Goal: Task Accomplishment & Management: Use online tool/utility

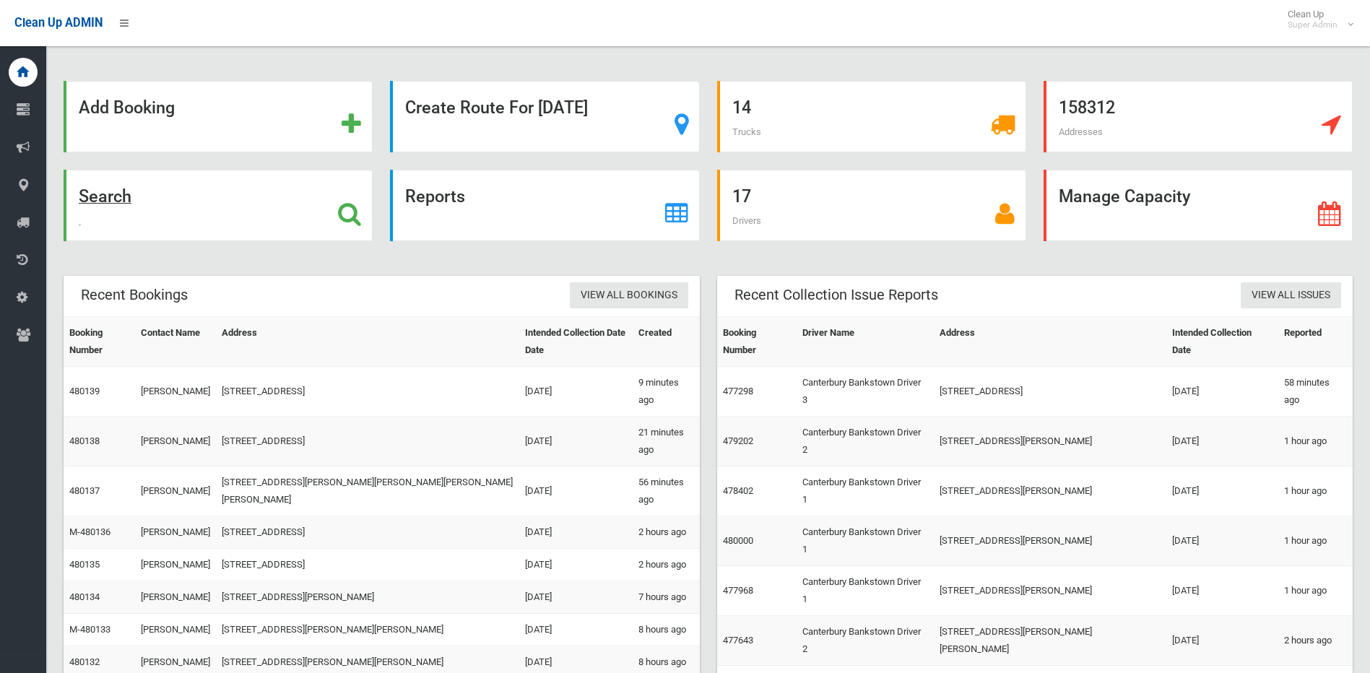
click at [346, 213] on icon at bounding box center [349, 213] width 23 height 25
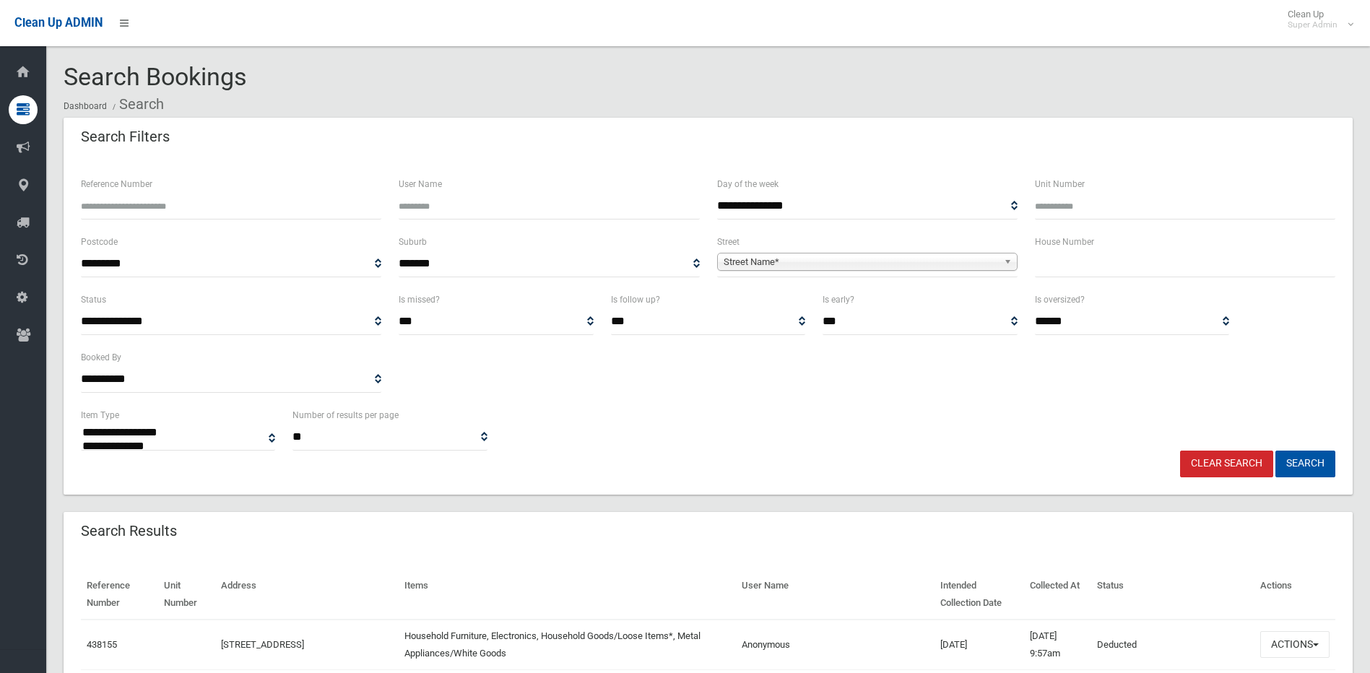
select select
click at [1057, 269] on input "text" at bounding box center [1185, 264] width 300 height 27
type input "**"
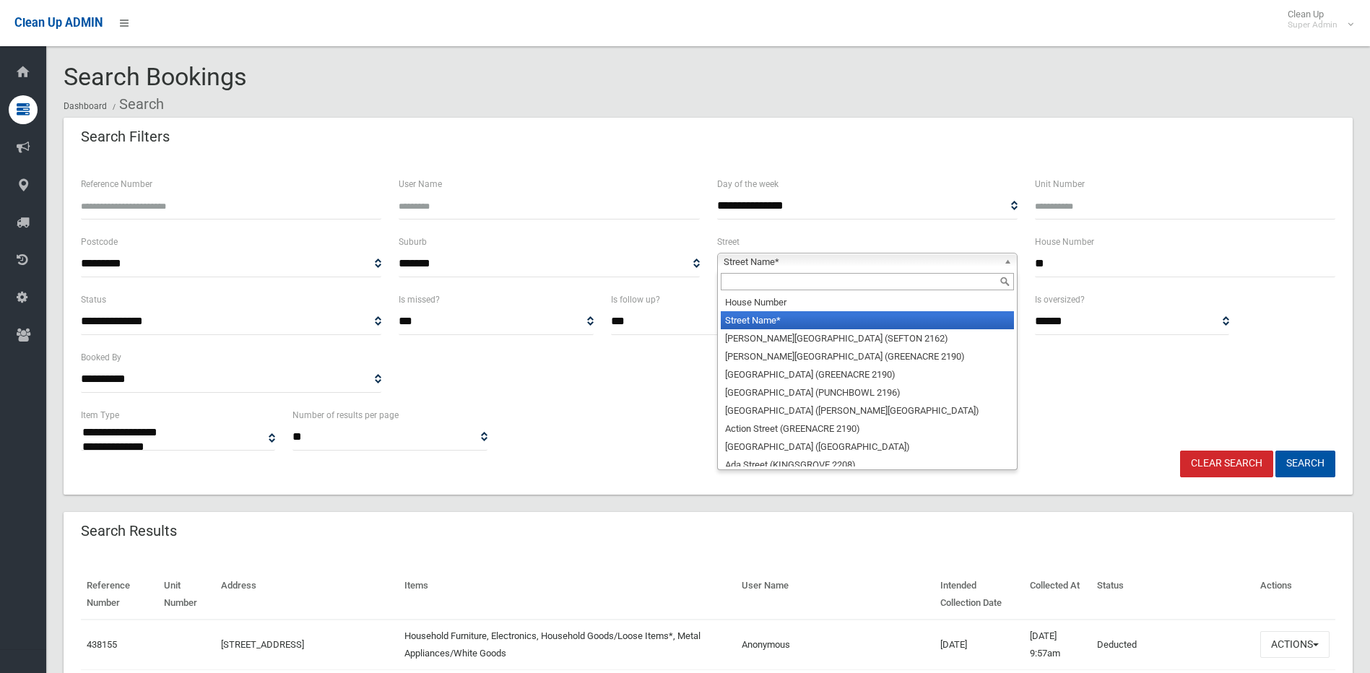
click at [886, 265] on span "Street Name*" at bounding box center [860, 261] width 274 height 17
click at [786, 282] on input "text" at bounding box center [867, 281] width 293 height 17
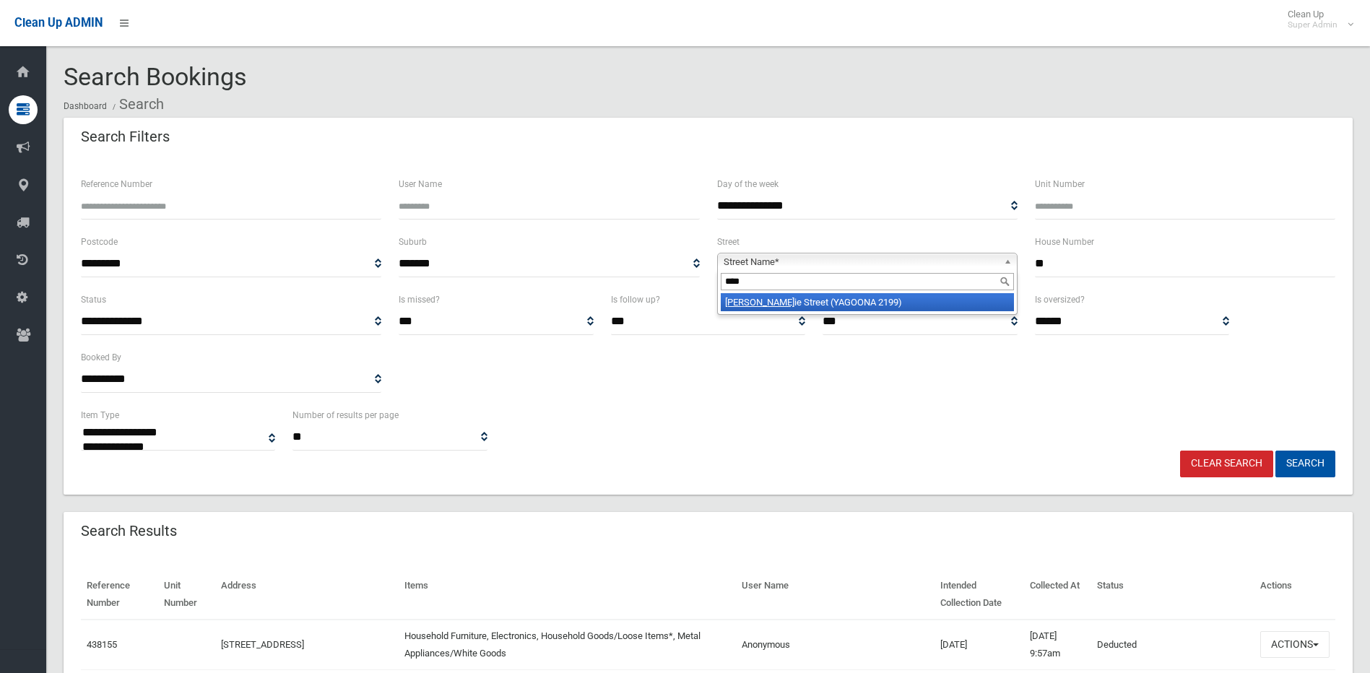
type input "****"
click at [793, 298] on li "Brod ie Street (YAGOONA 2199)" at bounding box center [867, 302] width 293 height 18
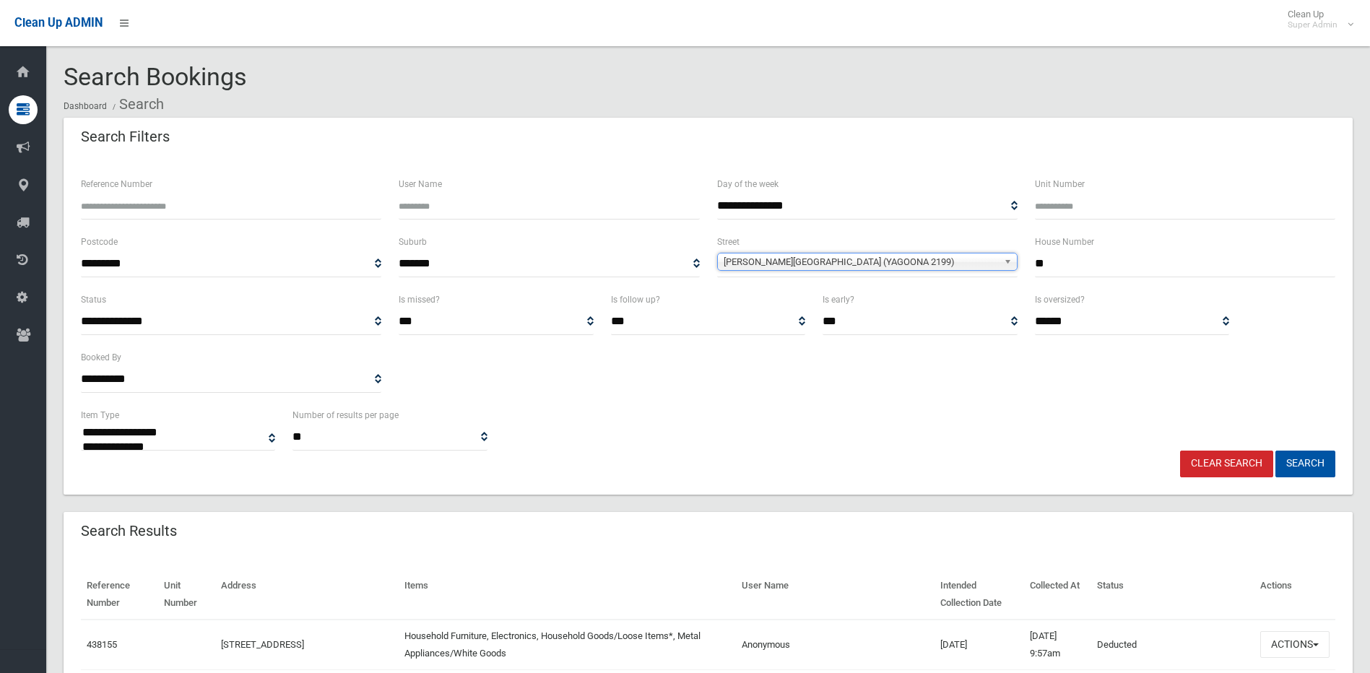
click at [866, 263] on span "Brodie Street (YAGOONA 2199)" at bounding box center [860, 261] width 274 height 17
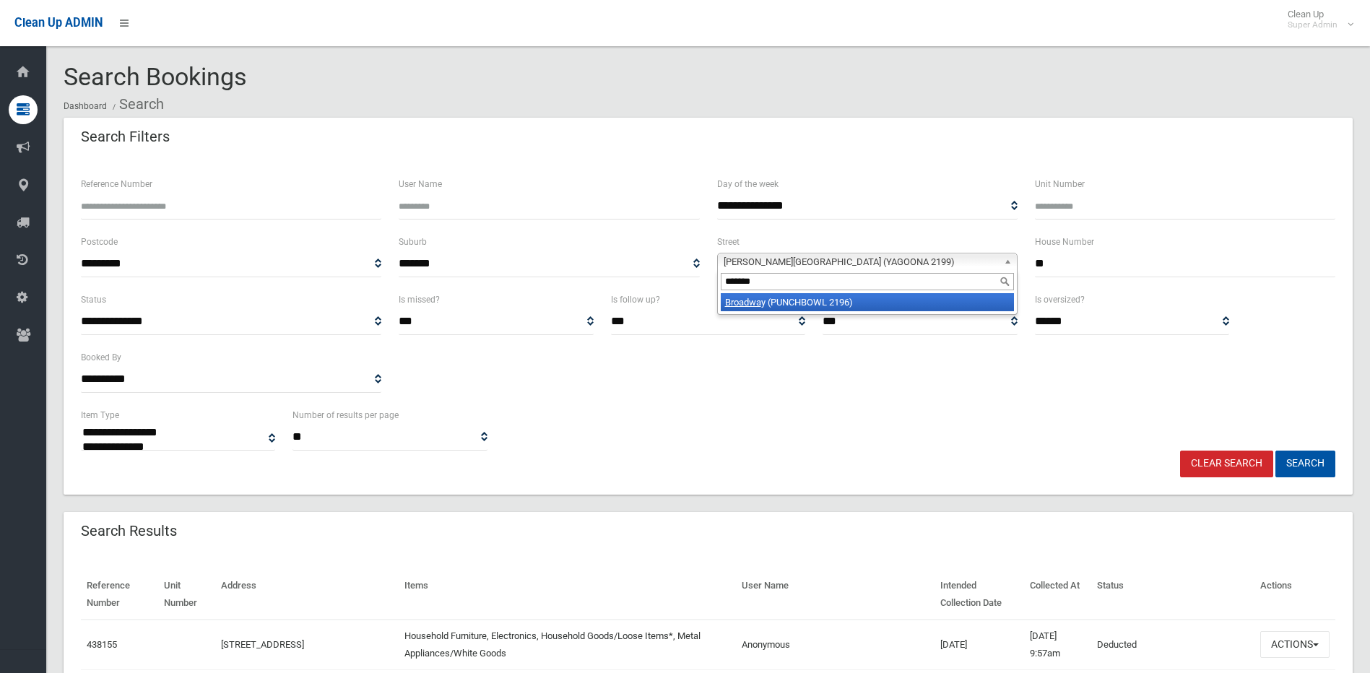
type input "*******"
click at [796, 299] on li "Broadwa y (PUNCHBOWL 2196)" at bounding box center [867, 302] width 293 height 18
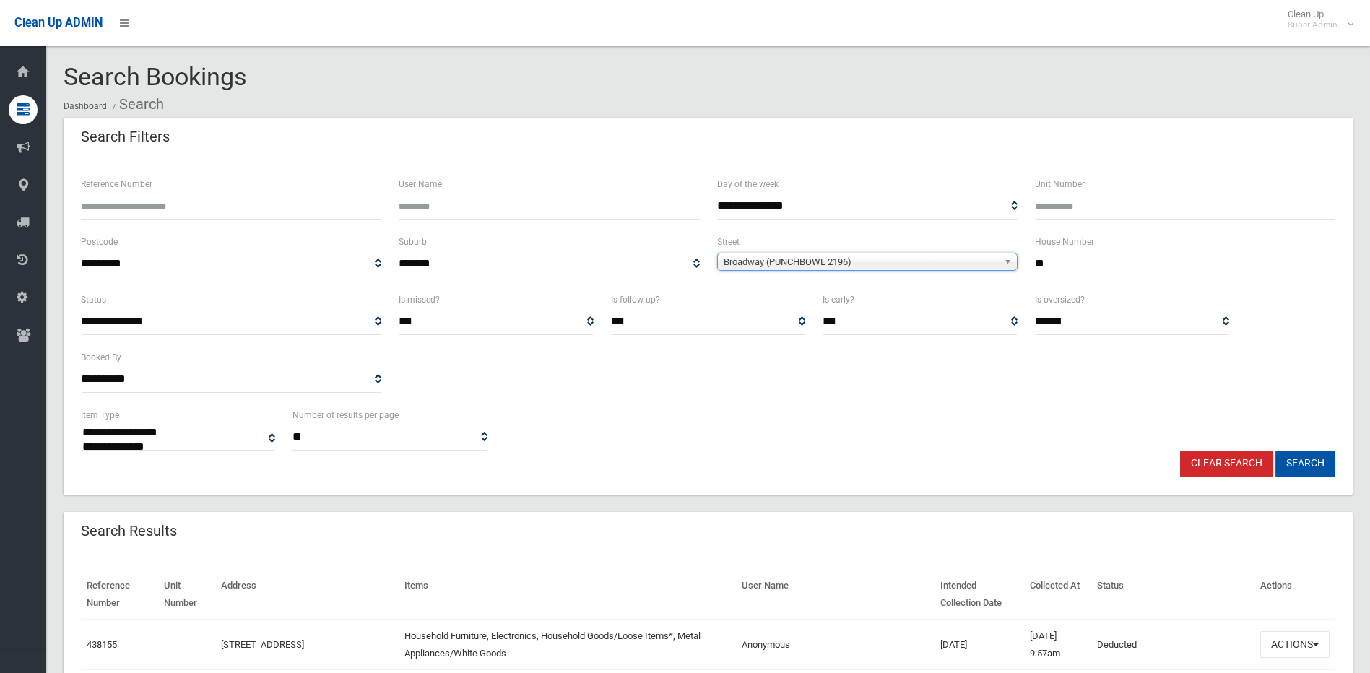
click at [1309, 460] on button "Search" at bounding box center [1305, 464] width 60 height 27
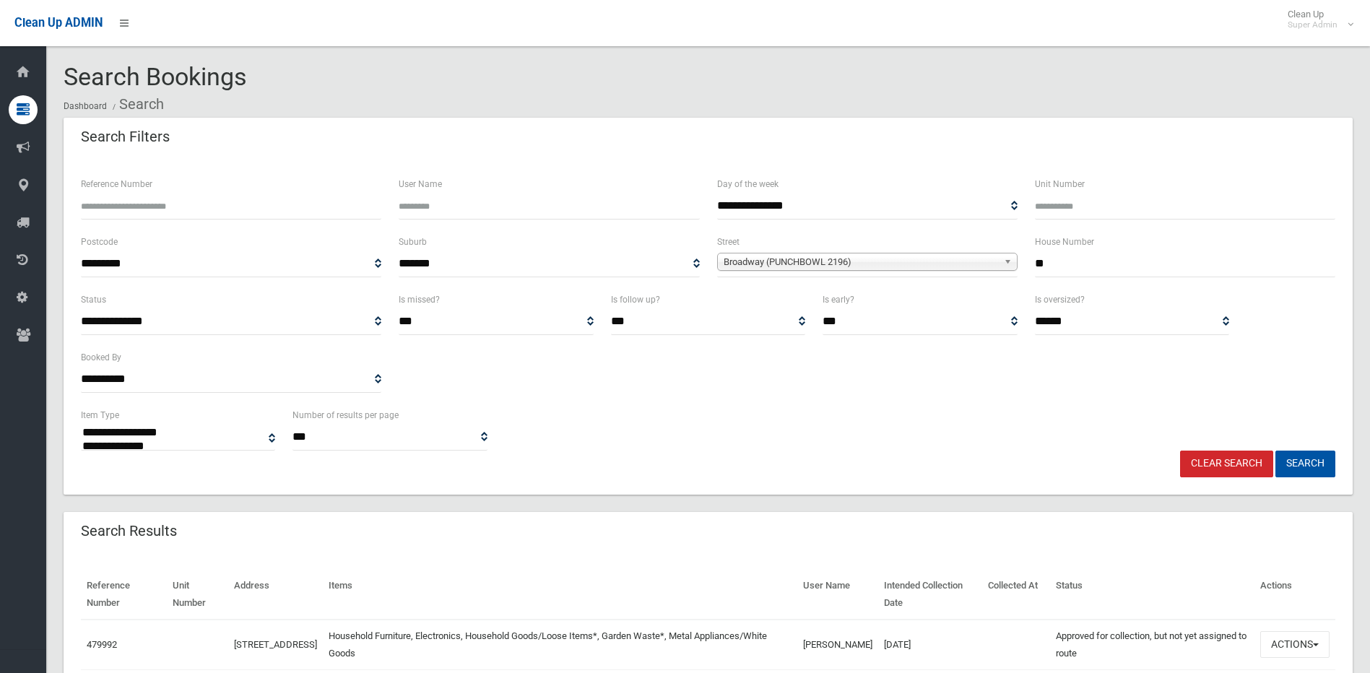
select select
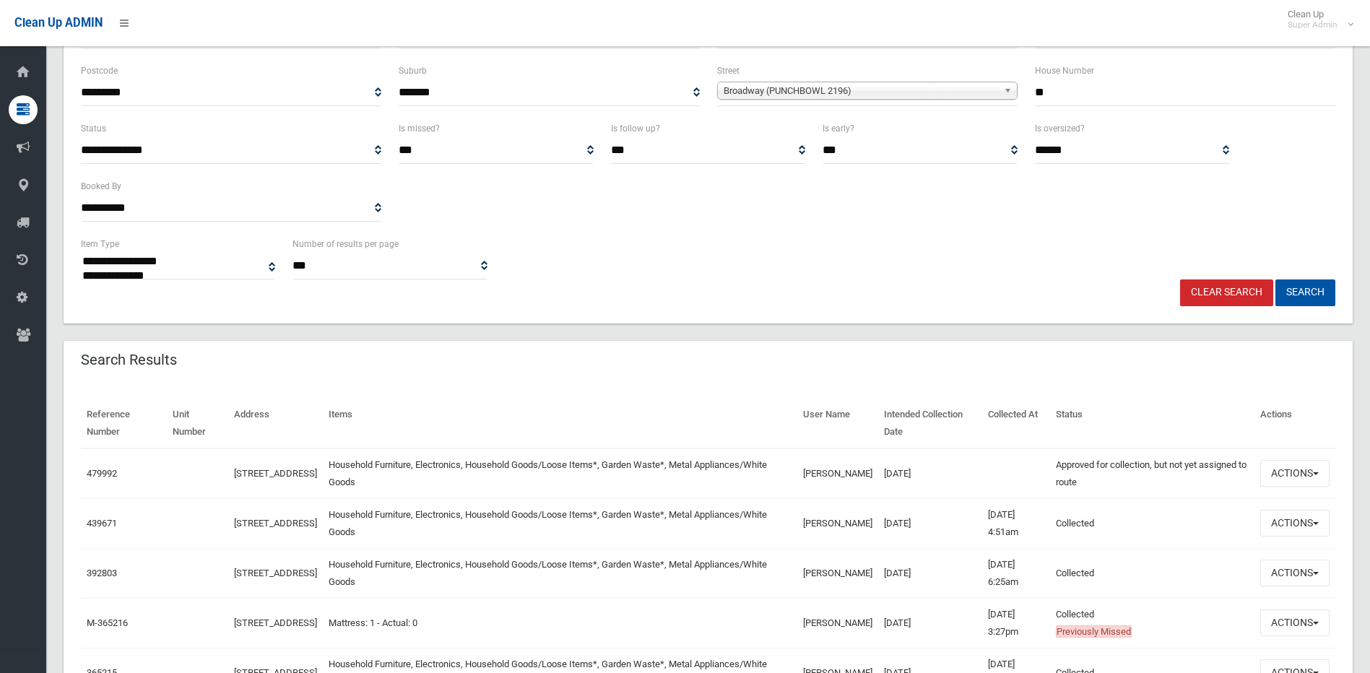
scroll to position [217, 0]
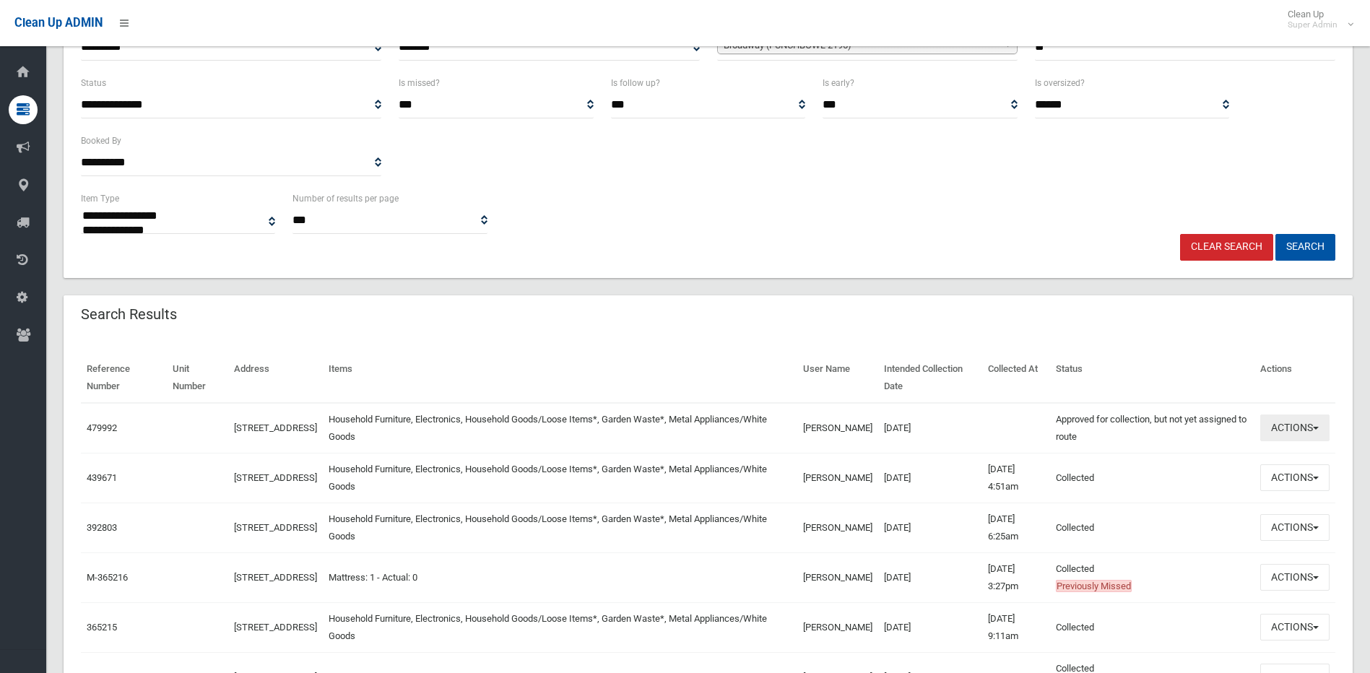
click at [1275, 419] on button "Actions" at bounding box center [1294, 427] width 69 height 27
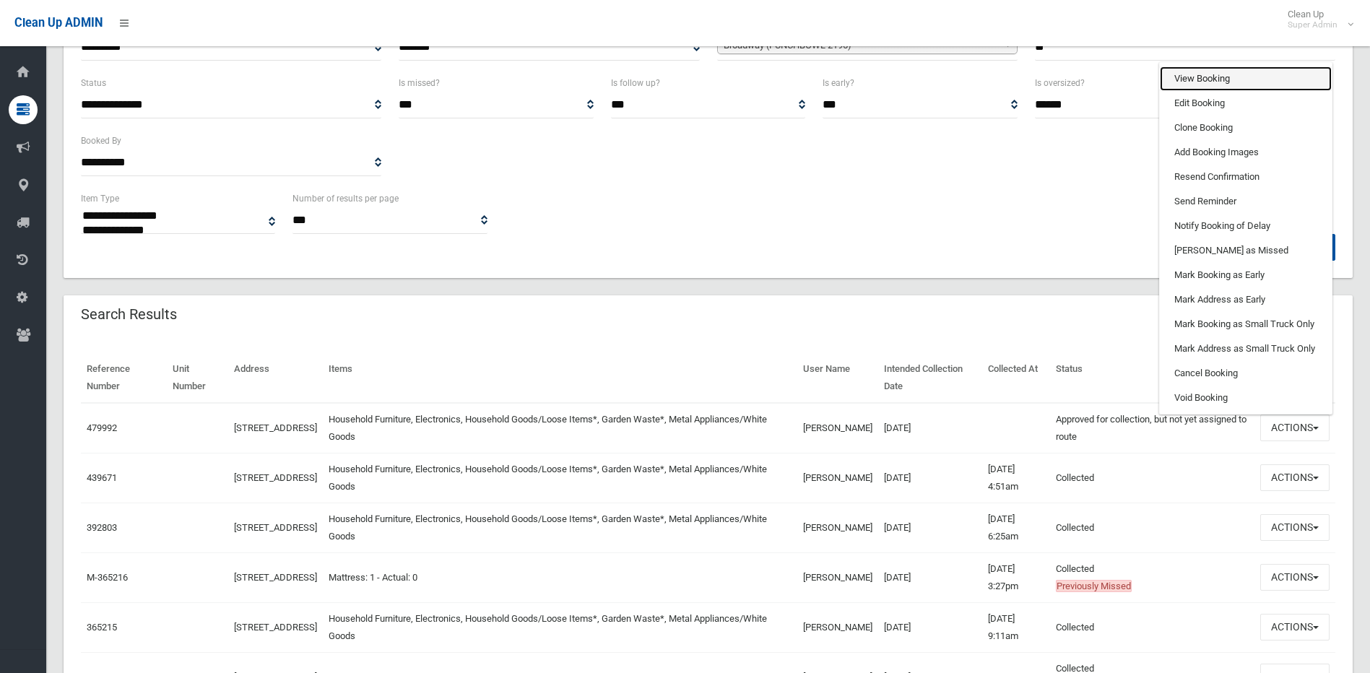
click at [1232, 75] on link "View Booking" at bounding box center [1245, 78] width 172 height 25
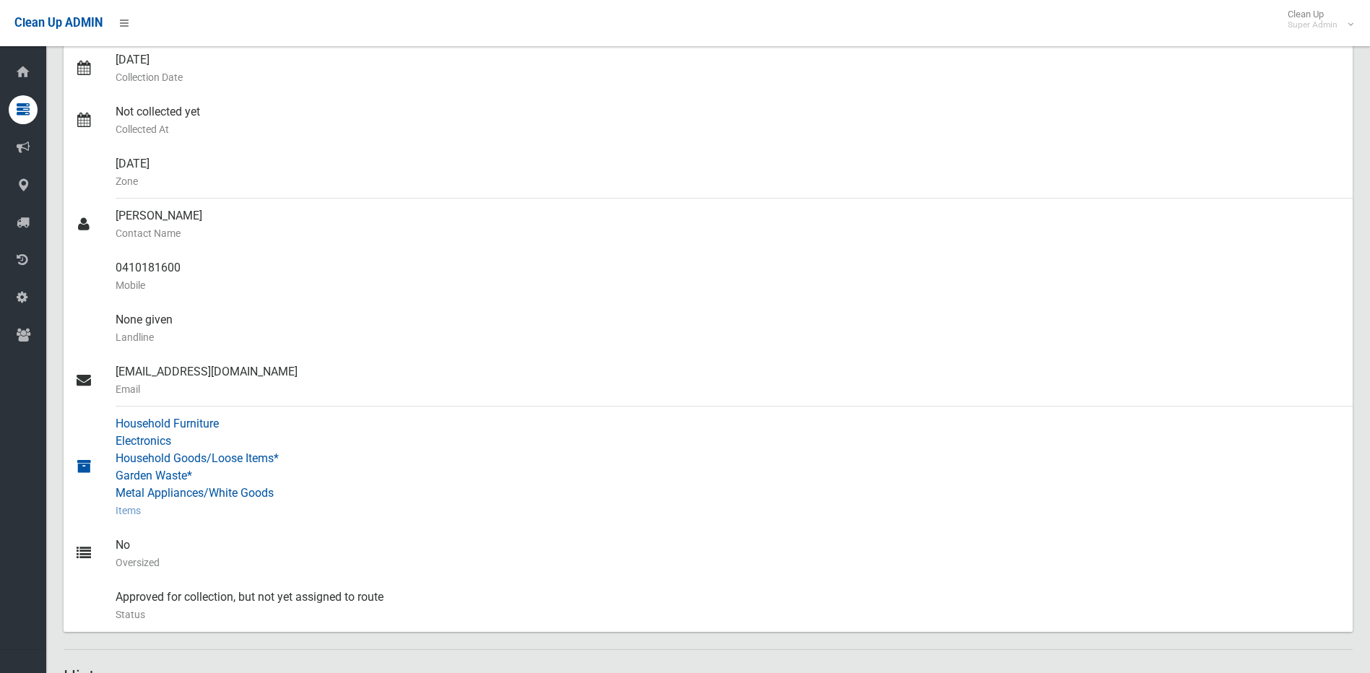
scroll to position [292, 0]
